Goal: Task Accomplishment & Management: Manage account settings

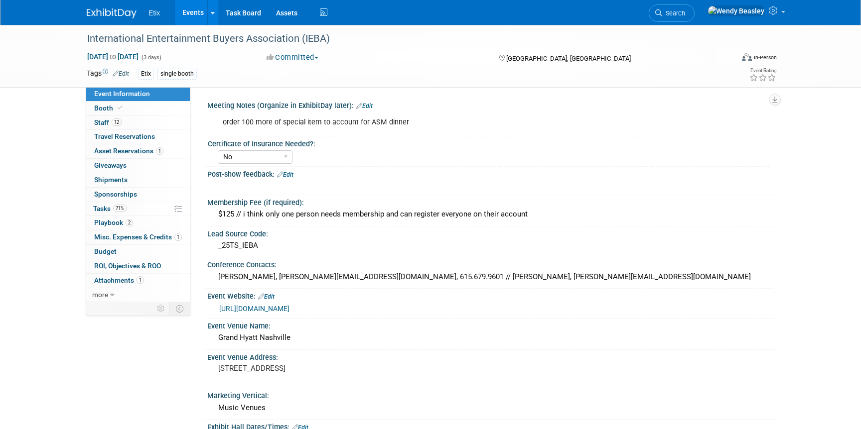
select select "No"
click at [131, 278] on span "Attachments 1" at bounding box center [119, 280] width 50 height 8
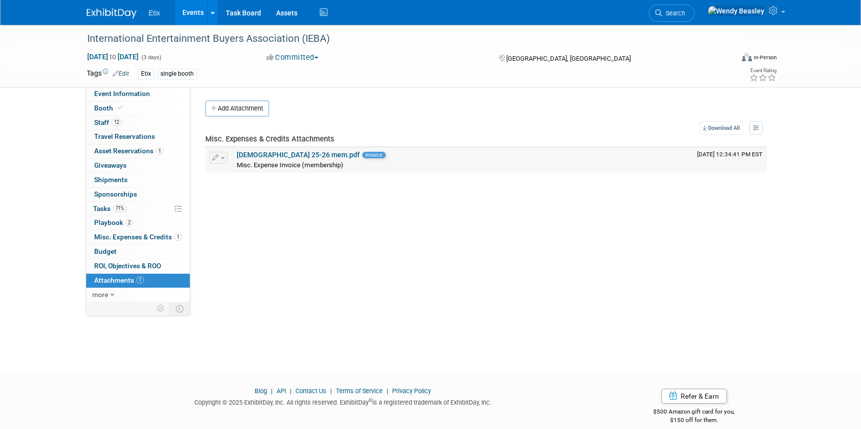
click at [278, 154] on link "[DEMOGRAPHIC_DATA] 25-26 mem.pdf" at bounding box center [298, 155] width 123 height 8
click at [140, 236] on span "Misc. Expenses & Credits 1" at bounding box center [138, 237] width 88 height 8
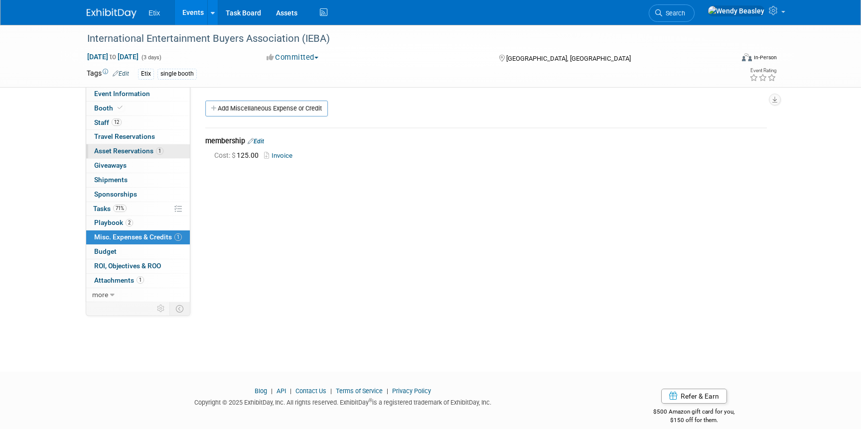
click at [138, 150] on span "Asset Reservations 1" at bounding box center [128, 151] width 69 height 8
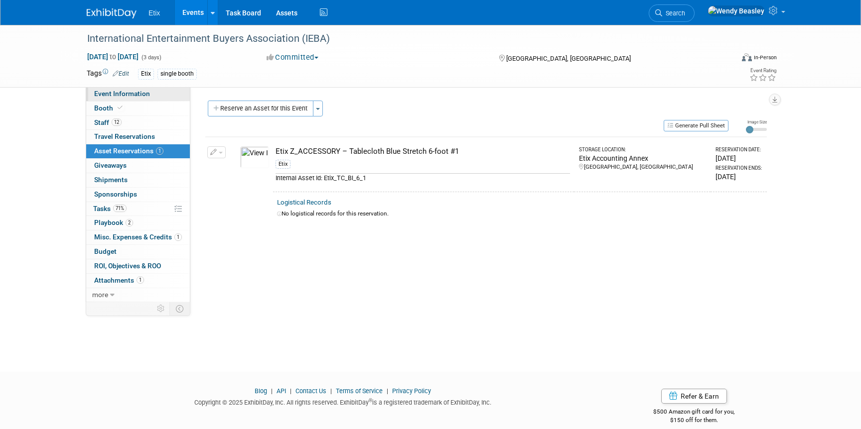
click at [137, 91] on span "Event Information" at bounding box center [122, 94] width 56 height 8
select select "No"
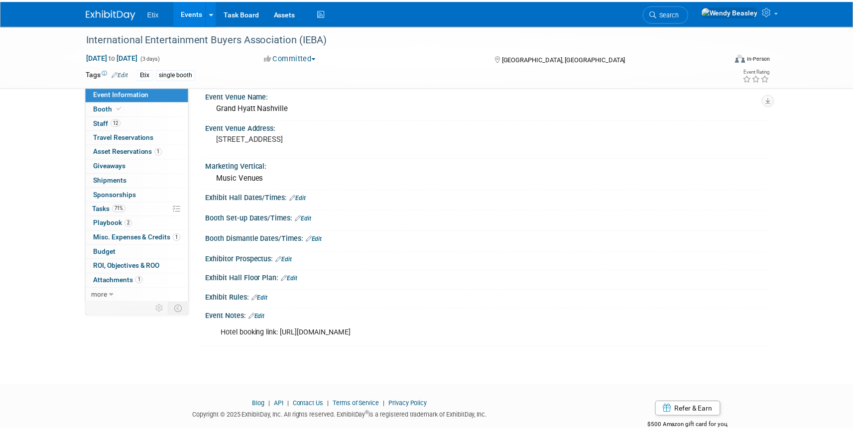
scroll to position [227, 0]
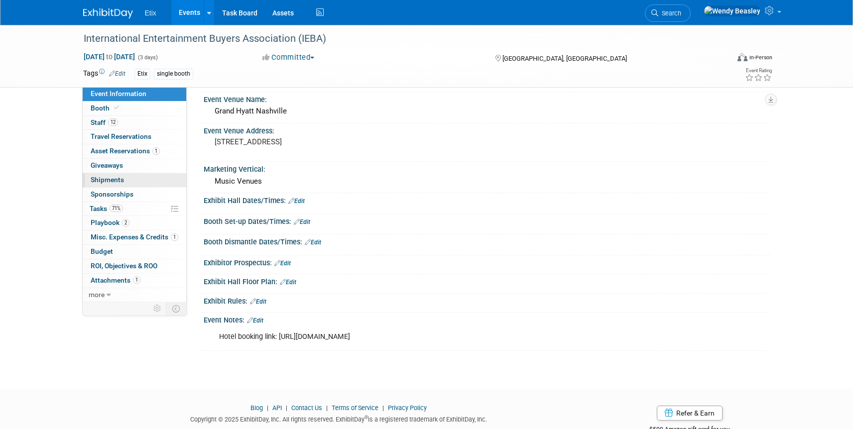
click at [128, 177] on link "0 Shipments 0" at bounding box center [135, 180] width 104 height 14
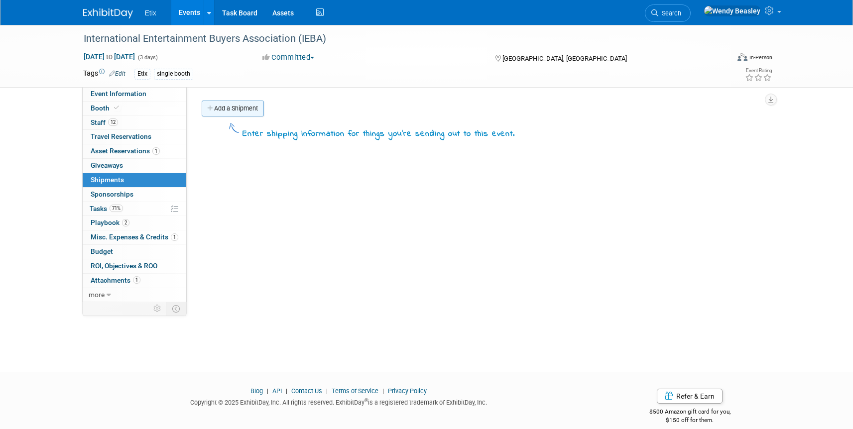
click at [238, 112] on link "Add a Shipment" at bounding box center [233, 109] width 62 height 16
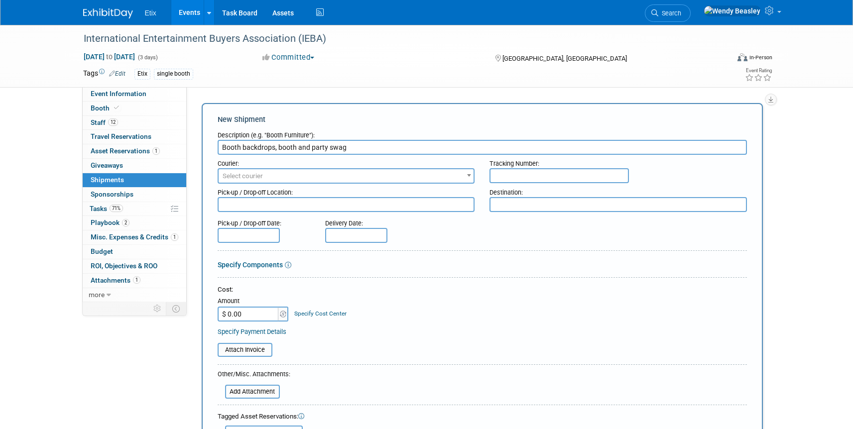
type input "Booth backdrops, booth and party swag"
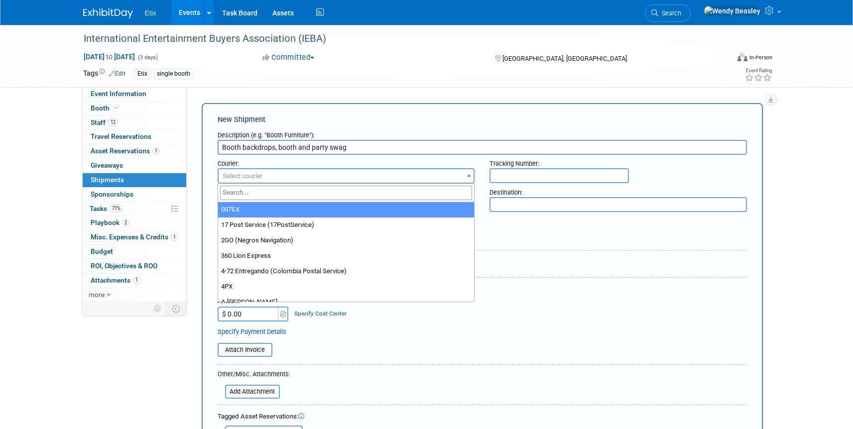
click at [327, 176] on span "Select courier" at bounding box center [346, 176] width 255 height 14
type input "fed"
select select "206"
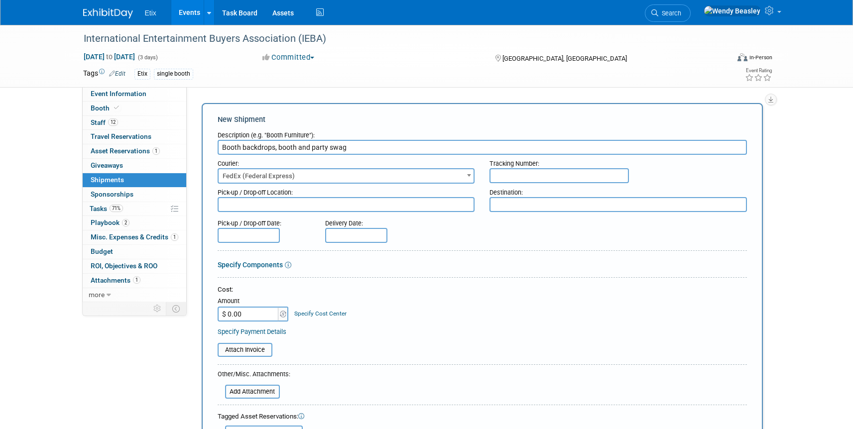
click at [505, 184] on div "Destination:" at bounding box center [618, 190] width 257 height 13
click at [506, 176] on input "text" at bounding box center [559, 175] width 139 height 15
click at [510, 175] on input "text" at bounding box center [559, 175] width 139 height 15
type input "432277195153"
click at [462, 207] on textarea at bounding box center [346, 204] width 257 height 15
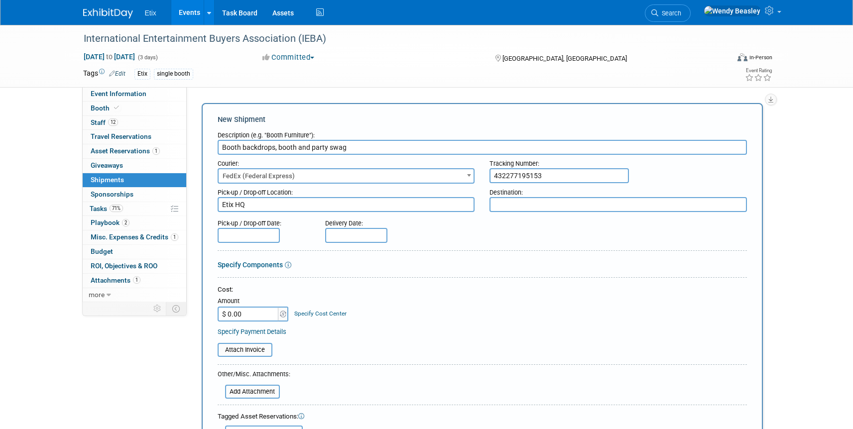
type textarea "Etix HQ"
type textarea "Grand Hyatt Nashville"
click at [277, 229] on input "text" at bounding box center [249, 235] width 62 height 15
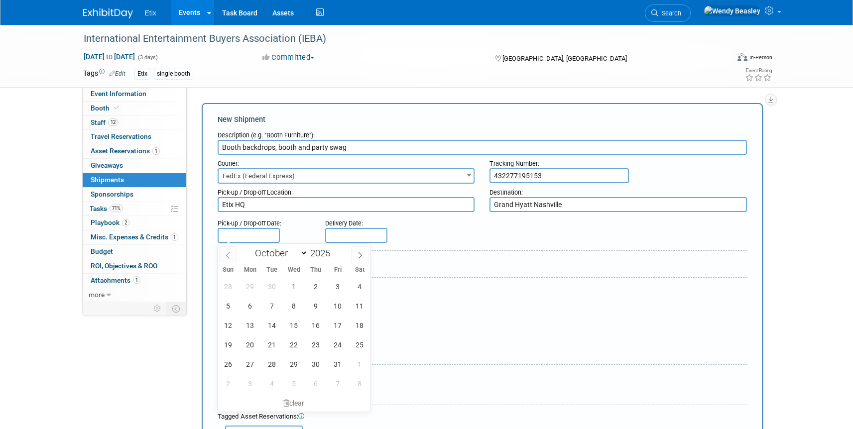
click at [231, 255] on icon at bounding box center [228, 255] width 7 height 7
select select "8"
click at [313, 344] on span "25" at bounding box center [315, 344] width 19 height 19
type input "[DATE]"
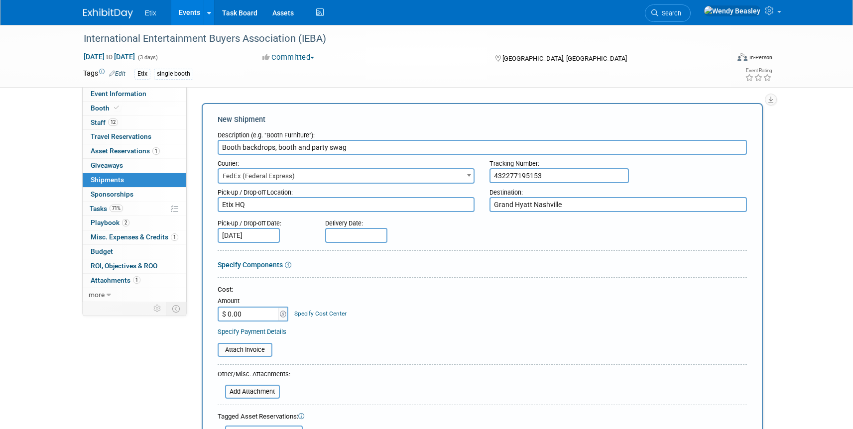
click at [350, 236] on input "text" at bounding box center [356, 235] width 62 height 15
click at [383, 286] on span "30" at bounding box center [379, 286] width 19 height 19
type input "[DATE]"
click at [268, 313] on input "$ 0.00" at bounding box center [249, 314] width 62 height 15
type input "$ 775.39"
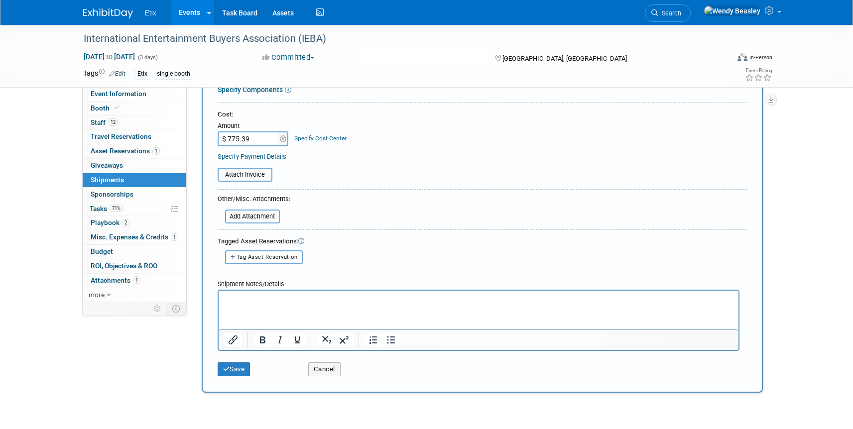
scroll to position [238, 0]
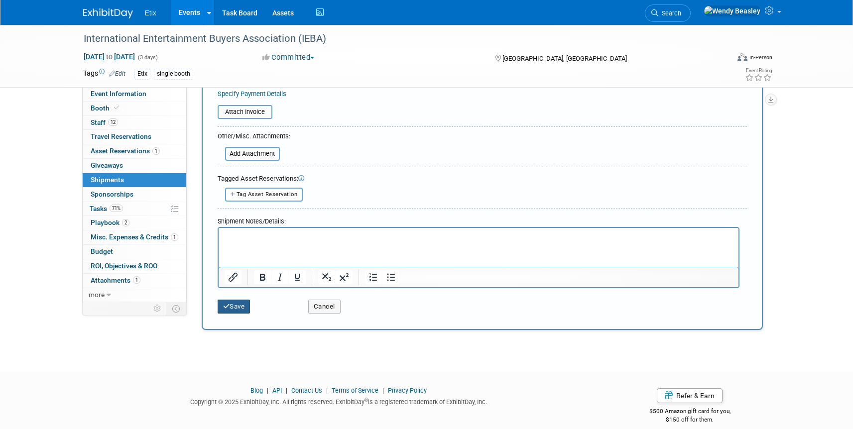
click at [240, 302] on button "Save" at bounding box center [234, 307] width 33 height 14
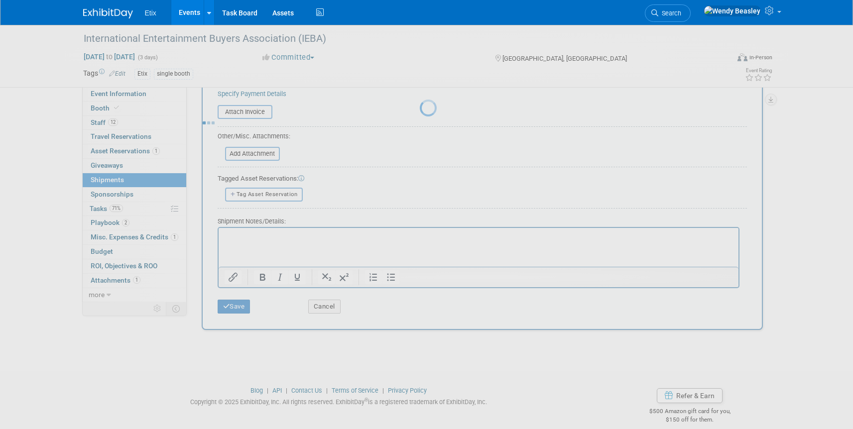
scroll to position [12, 0]
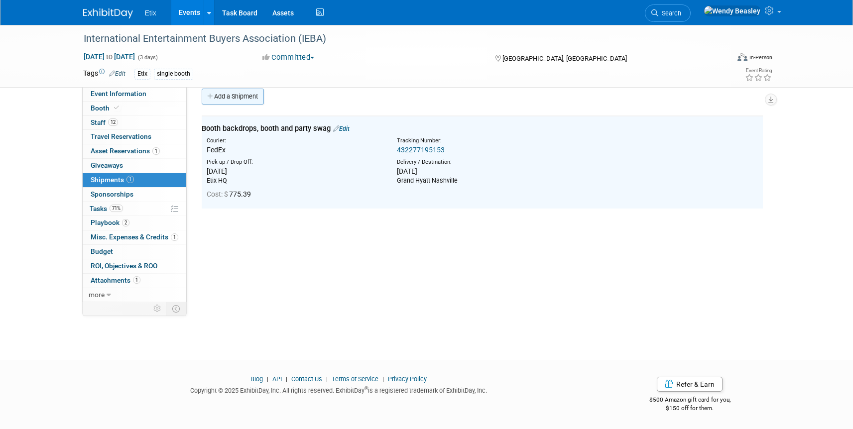
click at [251, 93] on link "Add a Shipment" at bounding box center [233, 97] width 62 height 16
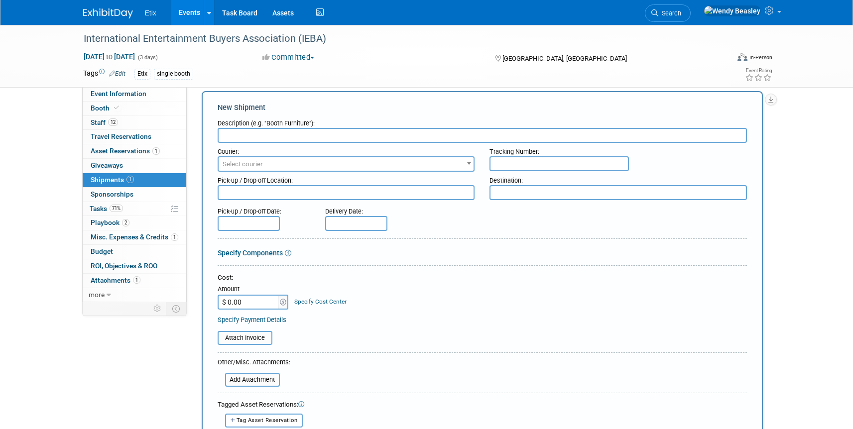
scroll to position [0, 0]
type input "Booth backdrop return"
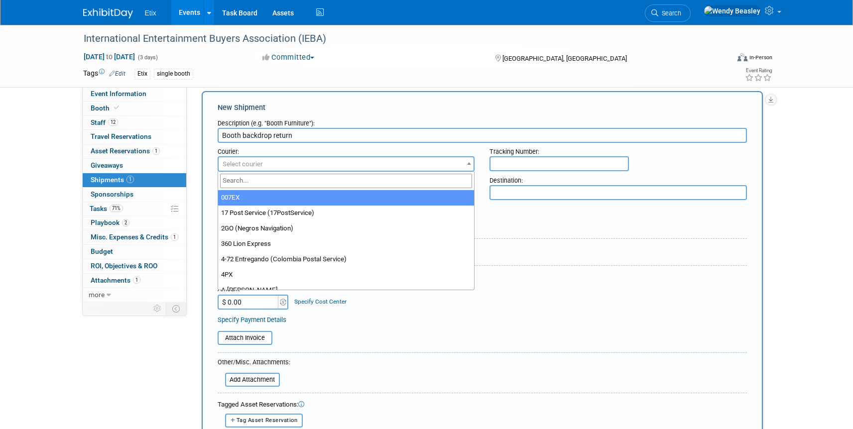
click at [386, 158] on span "Select courier" at bounding box center [346, 164] width 255 height 14
type input "fed"
select select "206"
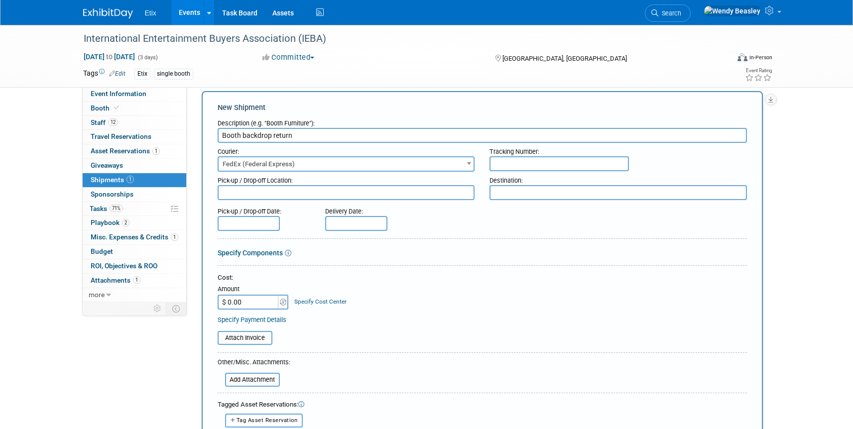
click at [375, 191] on textarea at bounding box center [346, 192] width 257 height 15
type textarea "Grand Hyatt Nashville"
type textarea "Etix HQ"
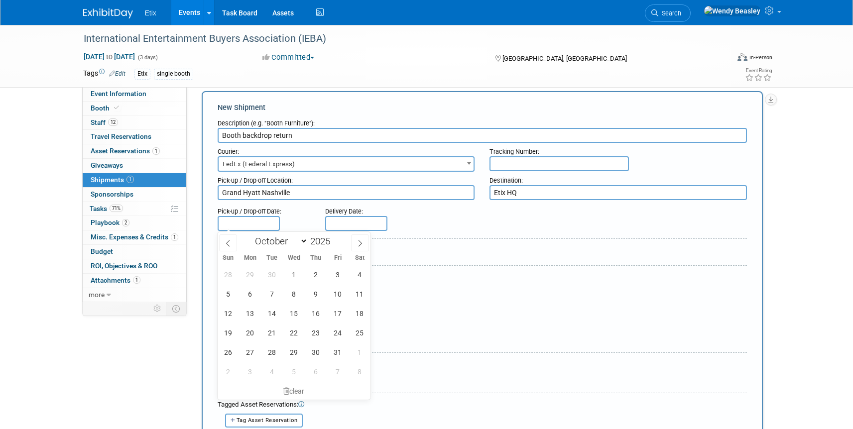
click at [262, 220] on input "text" at bounding box center [249, 223] width 62 height 15
click at [247, 293] on span "6" at bounding box center [250, 293] width 19 height 19
type input "[DATE]"
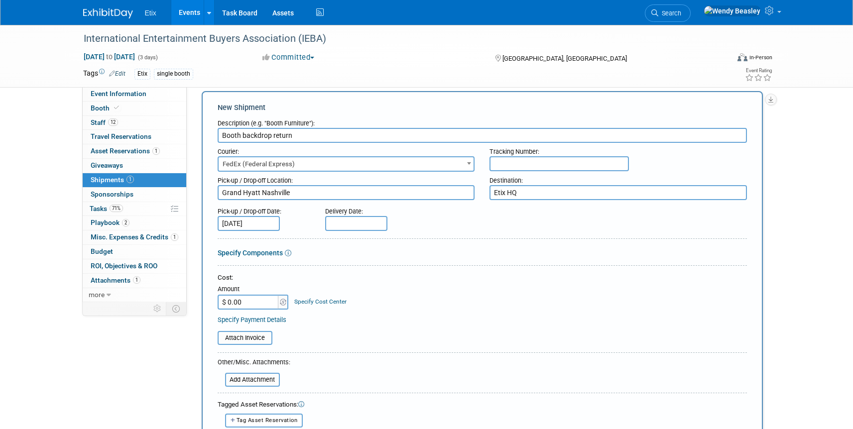
click at [337, 227] on input "text" at bounding box center [356, 223] width 62 height 15
click at [400, 291] on span "8" at bounding box center [401, 293] width 19 height 19
type input "[DATE]"
click at [262, 299] on input "$ 0.00" at bounding box center [249, 302] width 62 height 15
type input "$ 775.39"
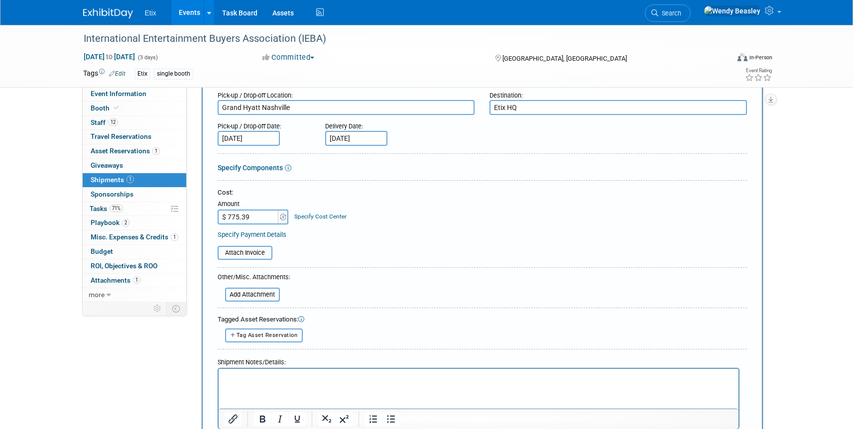
scroll to position [28, 0]
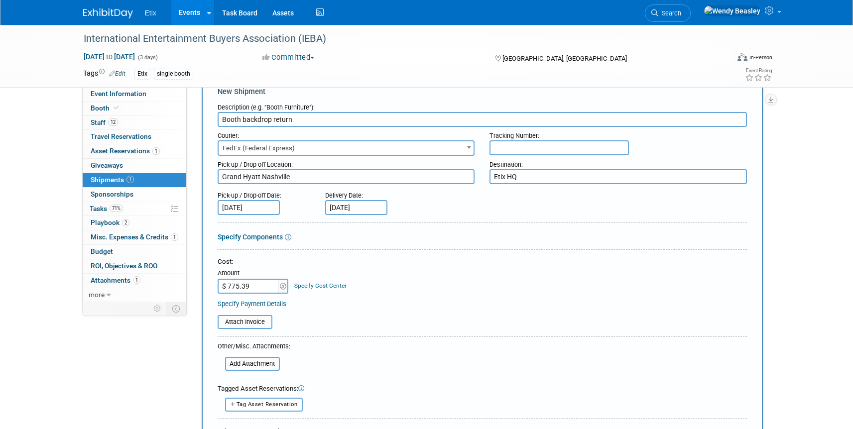
click at [525, 151] on input "text" at bounding box center [559, 147] width 139 height 15
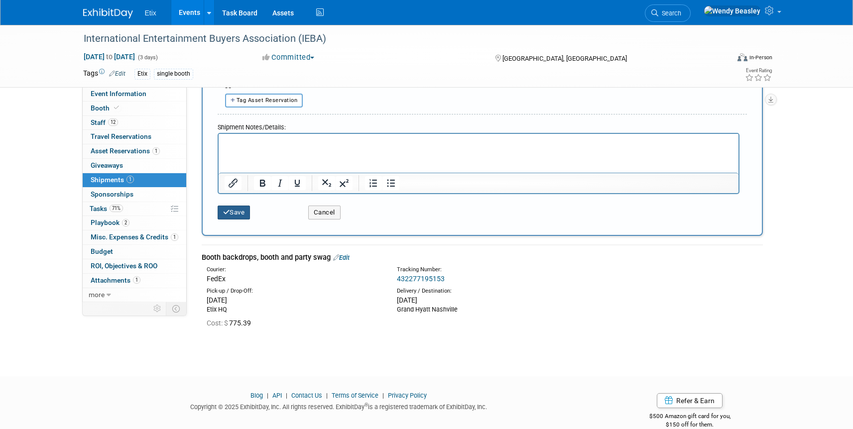
type input "432277195164"
click at [243, 211] on button "Save" at bounding box center [234, 213] width 33 height 14
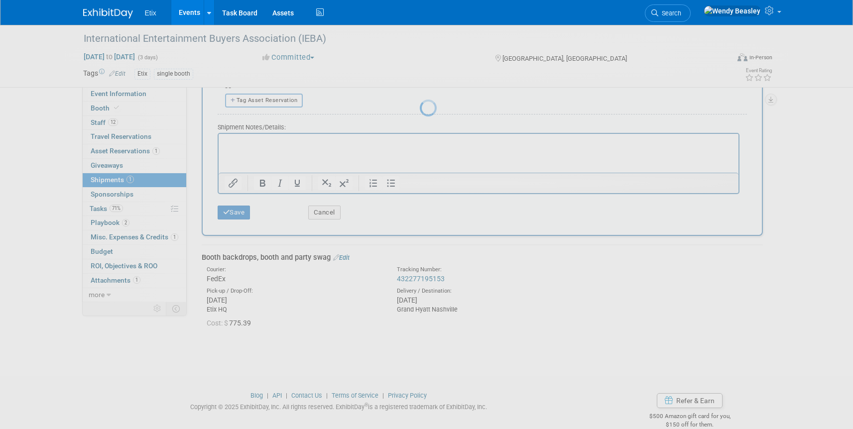
scroll to position [12, 0]
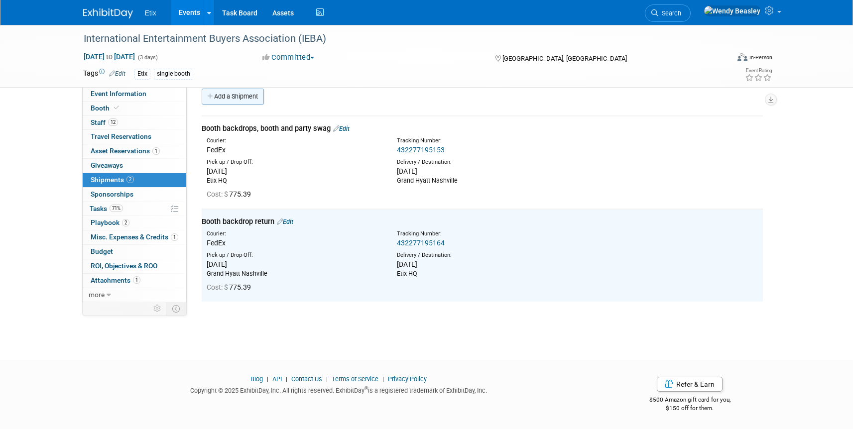
click at [255, 96] on link "Add a Shipment" at bounding box center [233, 97] width 62 height 16
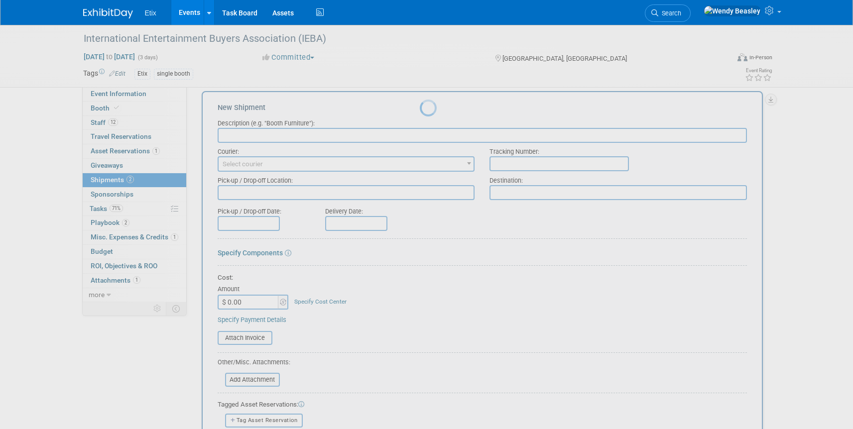
scroll to position [0, 0]
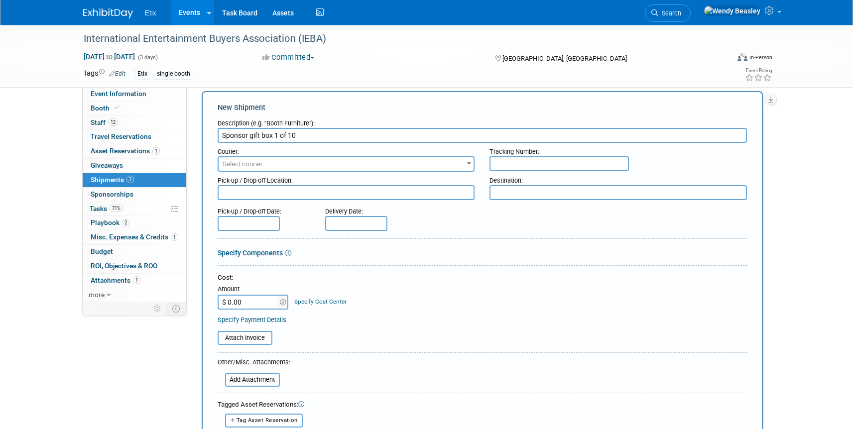
drag, startPoint x: 263, startPoint y: 135, endPoint x: 331, endPoint y: 139, distance: 67.4
click at [331, 139] on input "Sponsor gift box 1 of 10" at bounding box center [482, 135] width 529 height 15
type input "Sponsor gifts 10 boxes"
click at [505, 167] on input "text" at bounding box center [559, 163] width 139 height 15
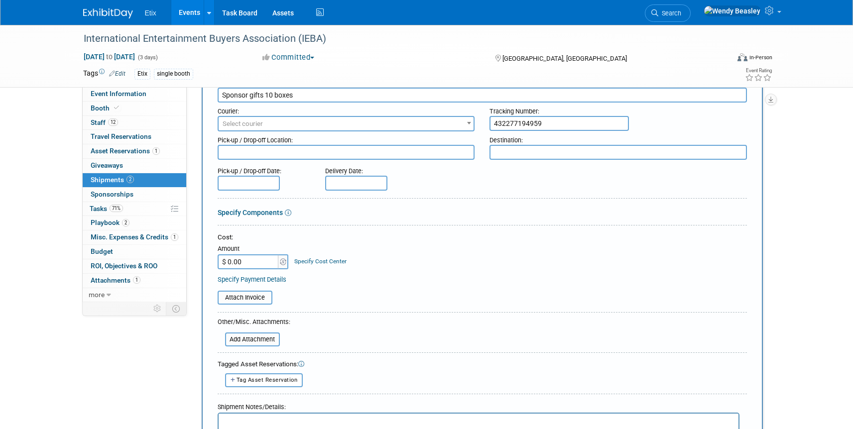
scroll to position [241, 0]
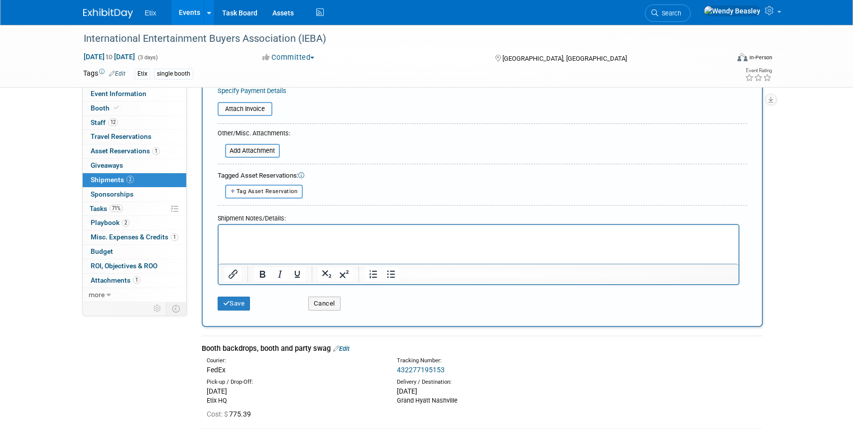
type input "432277194959"
click at [287, 239] on html at bounding box center [478, 232] width 520 height 14
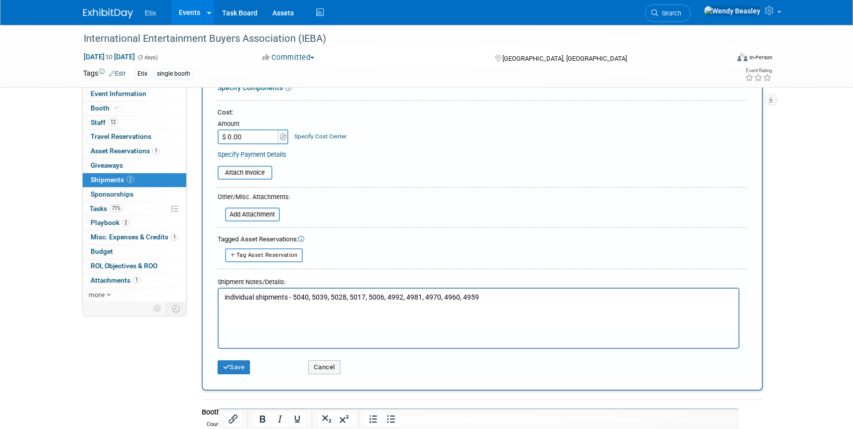
scroll to position [0, 0]
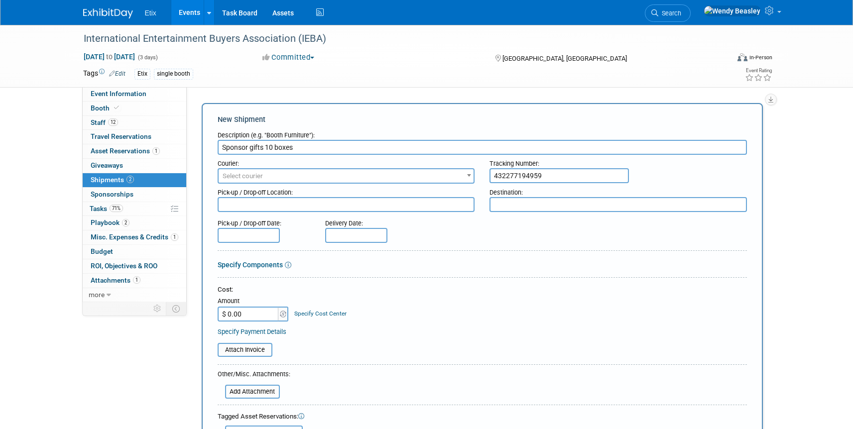
click at [344, 202] on textarea at bounding box center [346, 204] width 257 height 15
type textarea "HQ"
type textarea "Grand Hyatt Nashville attention [PERSON_NAME]"
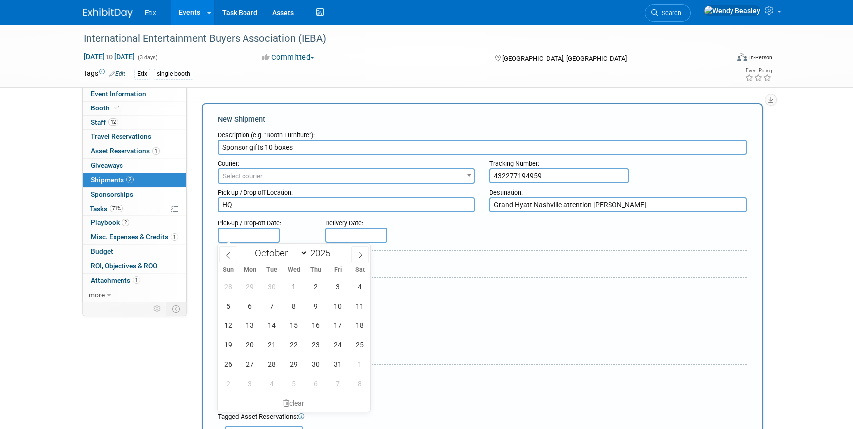
click at [241, 235] on input "text" at bounding box center [249, 235] width 62 height 15
click at [230, 254] on icon at bounding box center [228, 255] width 7 height 7
select select "8"
click at [315, 349] on span "25" at bounding box center [315, 344] width 19 height 19
type input "[DATE]"
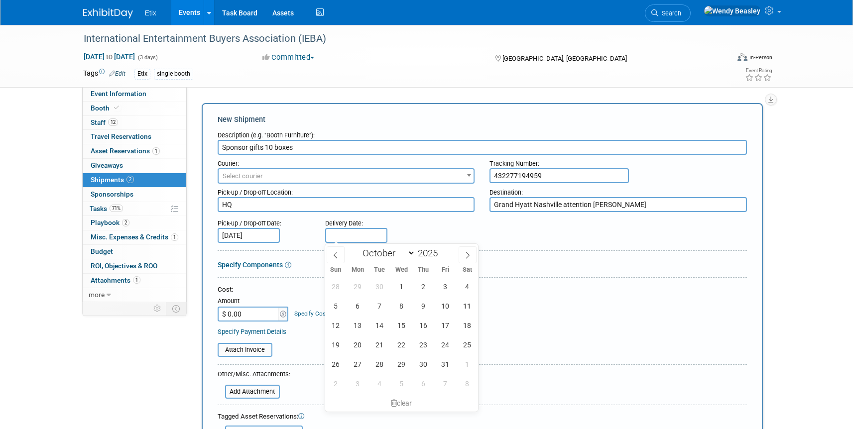
click at [351, 241] on input "text" at bounding box center [356, 235] width 62 height 15
click at [382, 284] on span "30" at bounding box center [379, 286] width 19 height 19
type input "[DATE]"
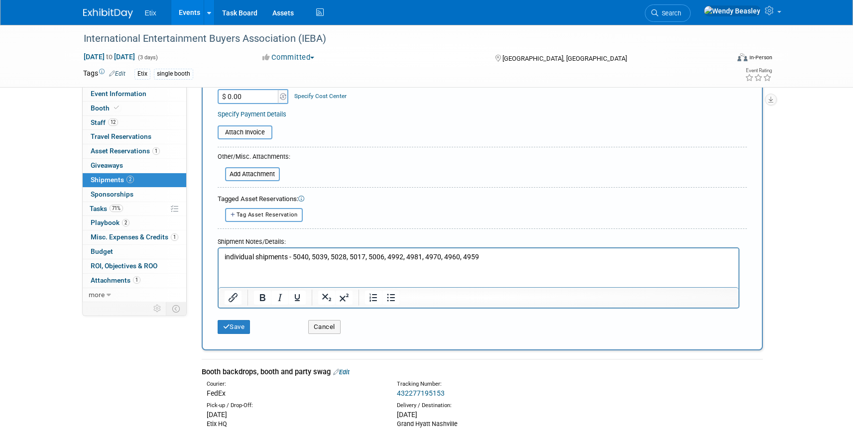
scroll to position [251, 0]
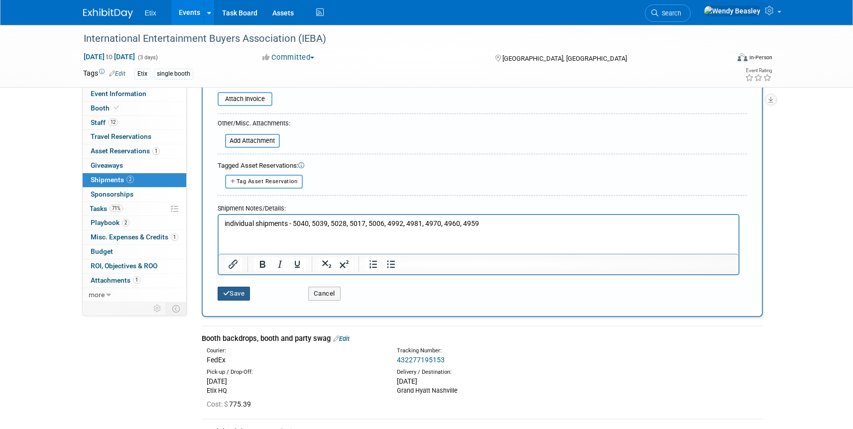
click at [242, 293] on button "Save" at bounding box center [234, 294] width 33 height 14
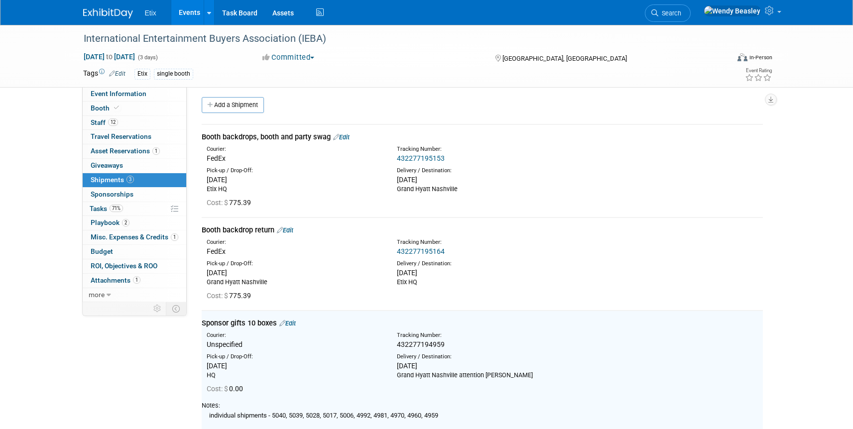
scroll to position [0, 0]
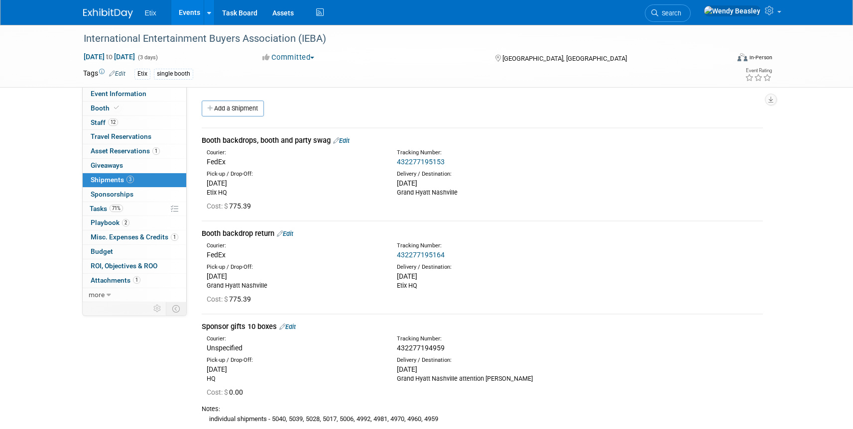
click at [291, 326] on link "Edit" at bounding box center [287, 326] width 16 height 7
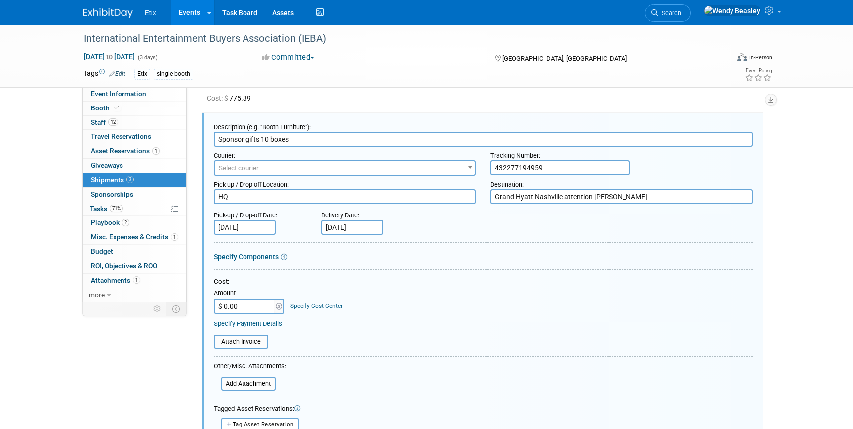
click at [254, 307] on input "$ 0.00" at bounding box center [245, 306] width 62 height 15
type input "$ 664.50"
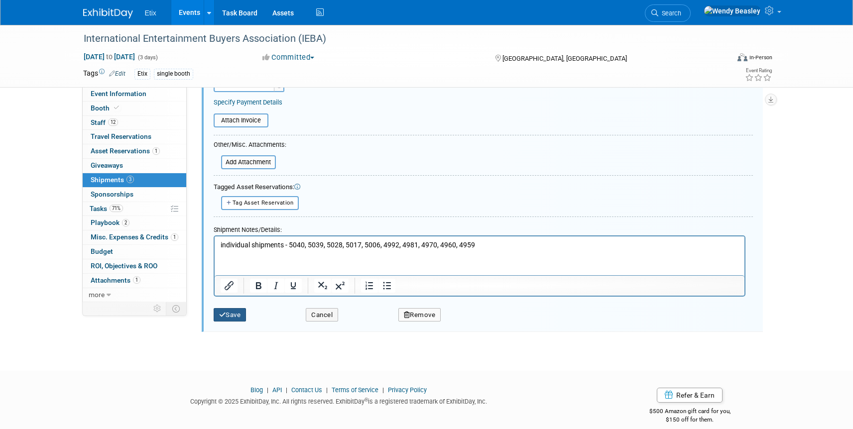
click at [241, 318] on button "Save" at bounding box center [230, 315] width 33 height 14
